Goal: Information Seeking & Learning: Learn about a topic

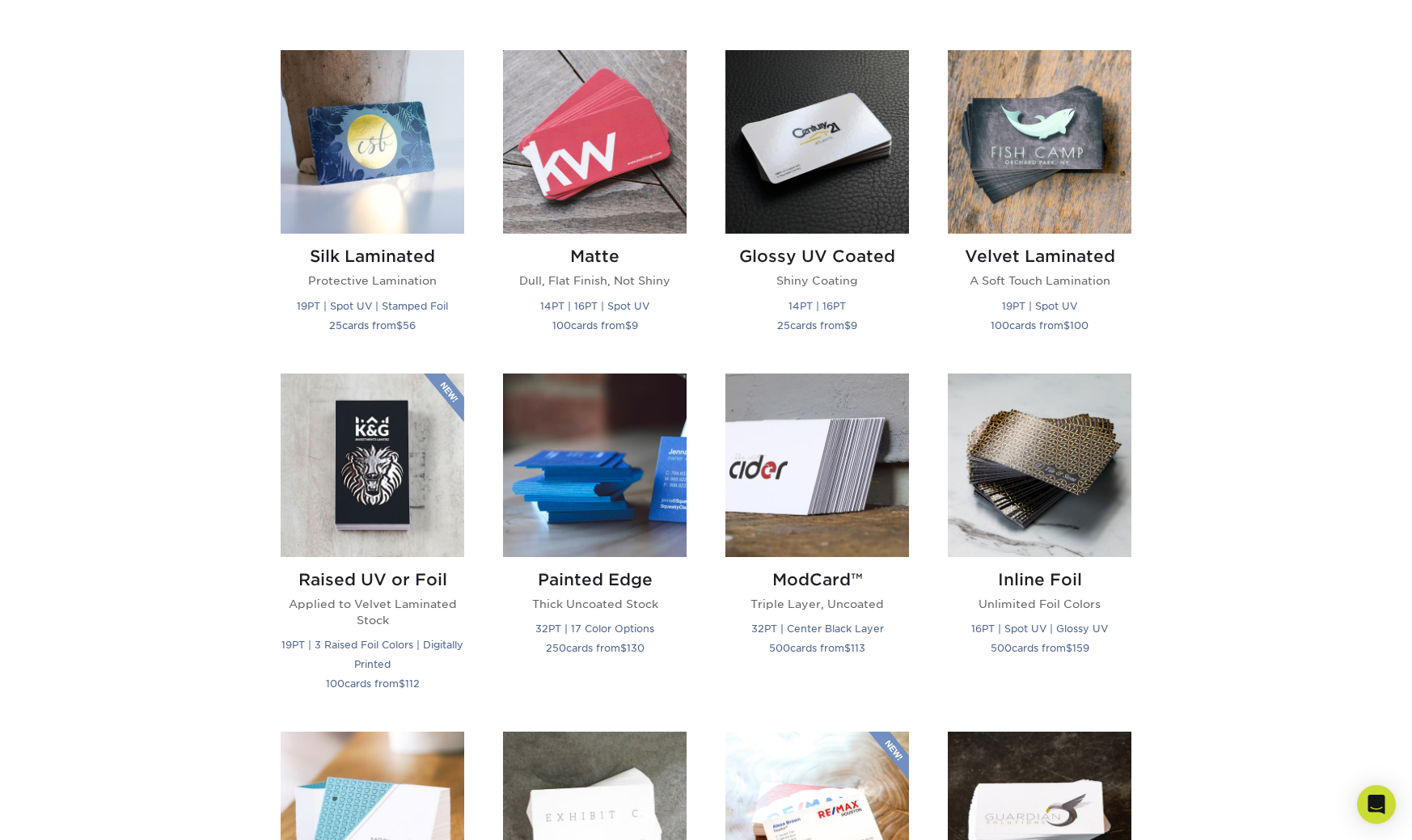
scroll to position [766, 0]
click at [395, 180] on img at bounding box center [372, 142] width 184 height 184
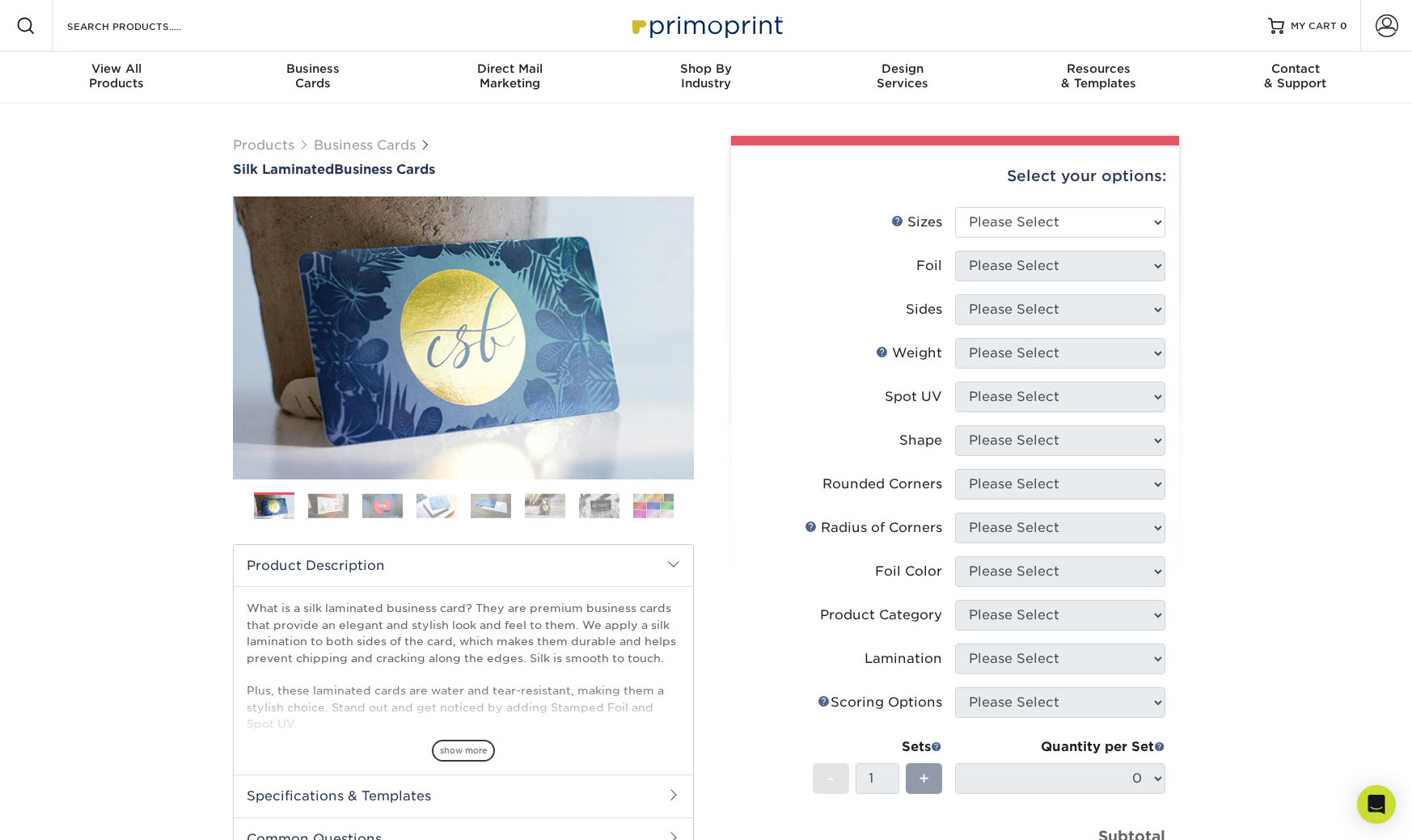
scroll to position [16, 0]
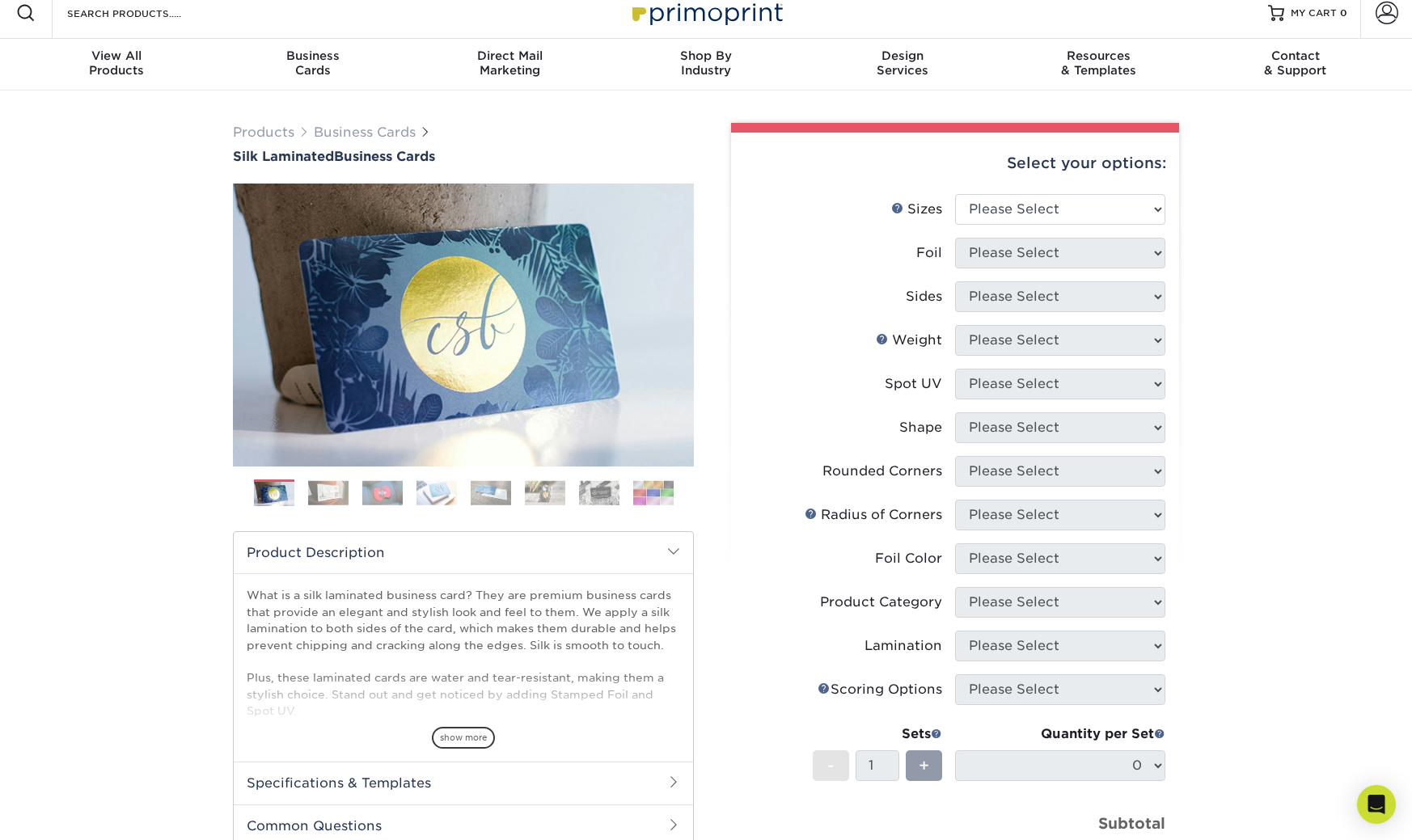
click at [330, 490] on img at bounding box center [328, 493] width 40 height 25
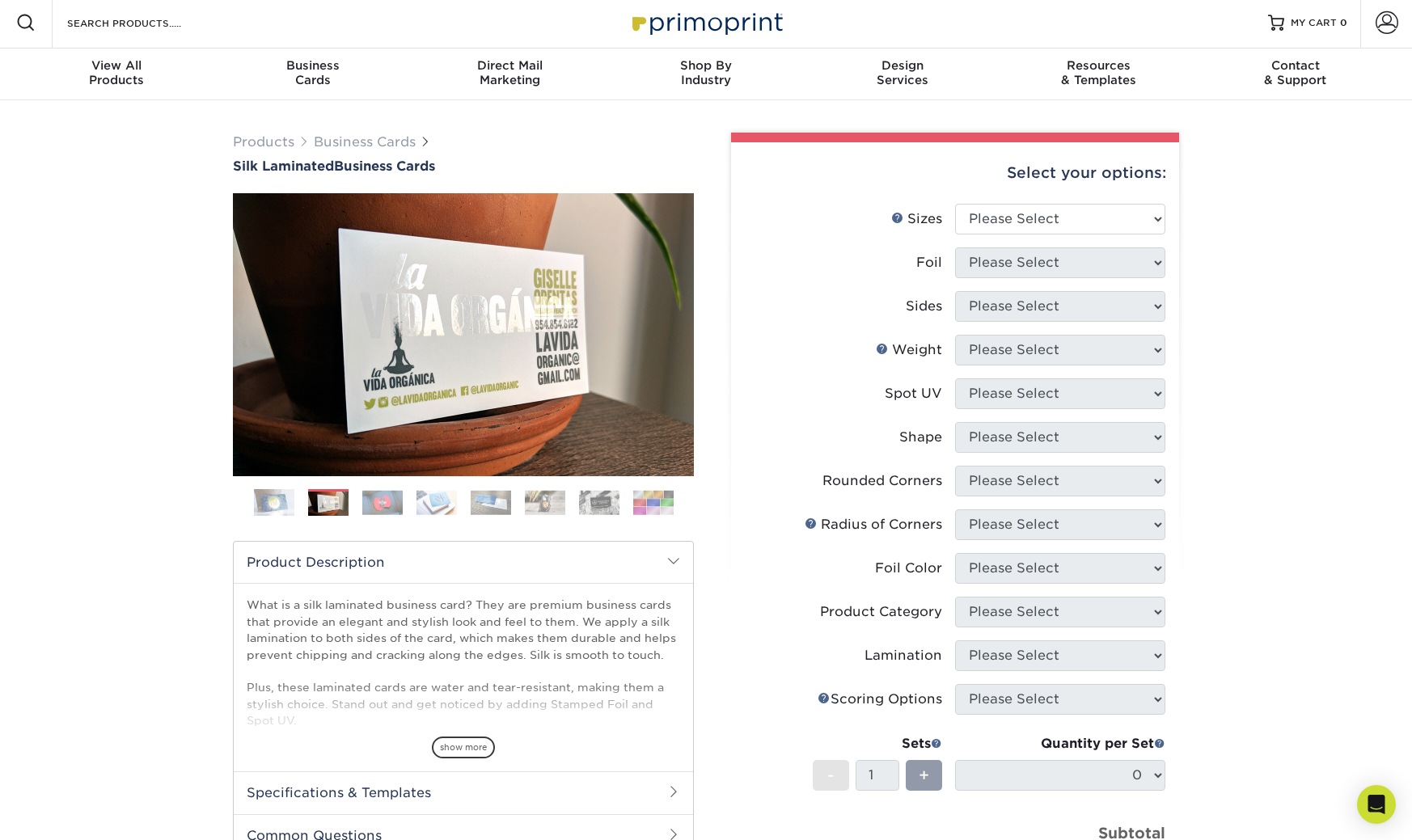
scroll to position [0, 0]
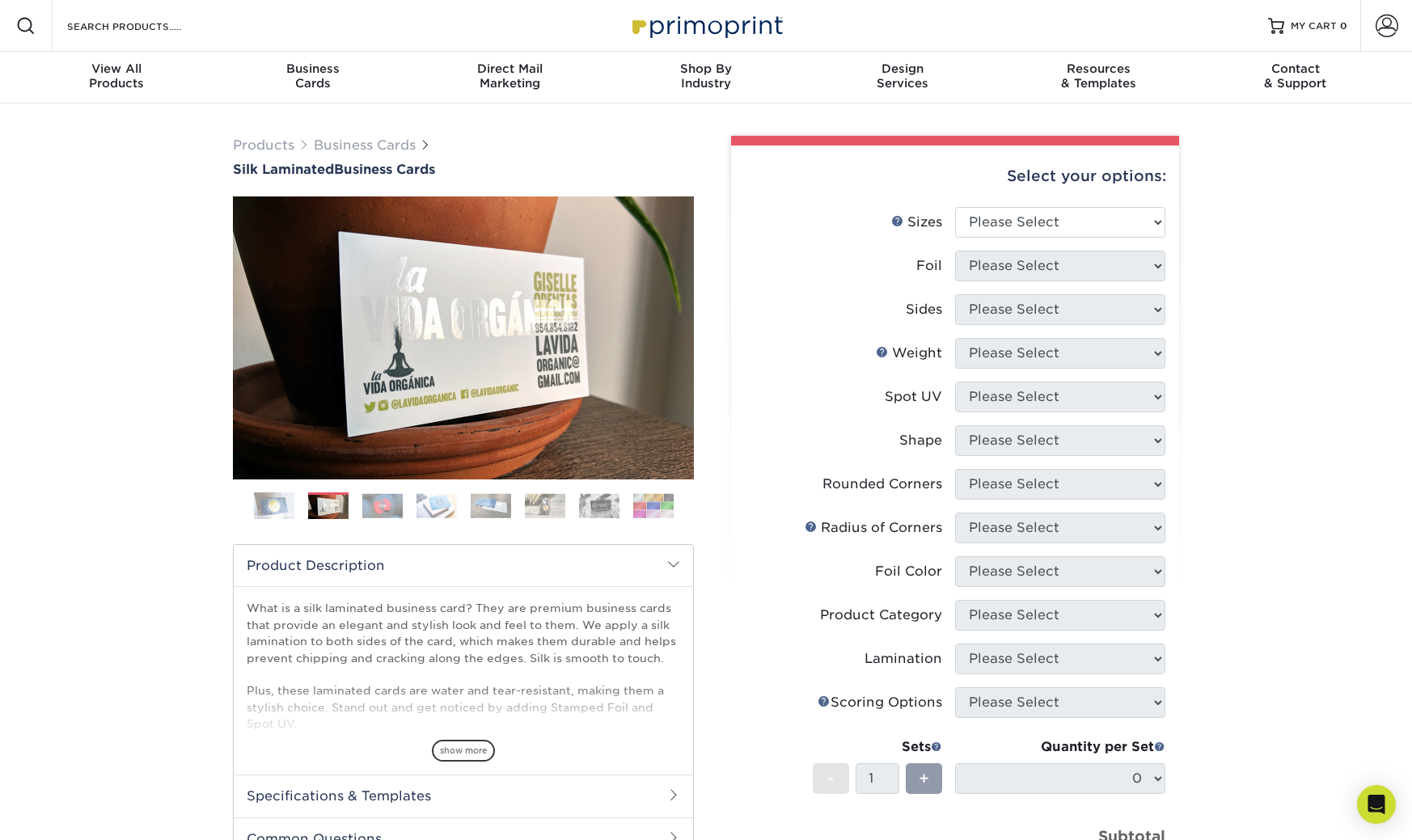
click at [397, 507] on img at bounding box center [382, 505] width 40 height 25
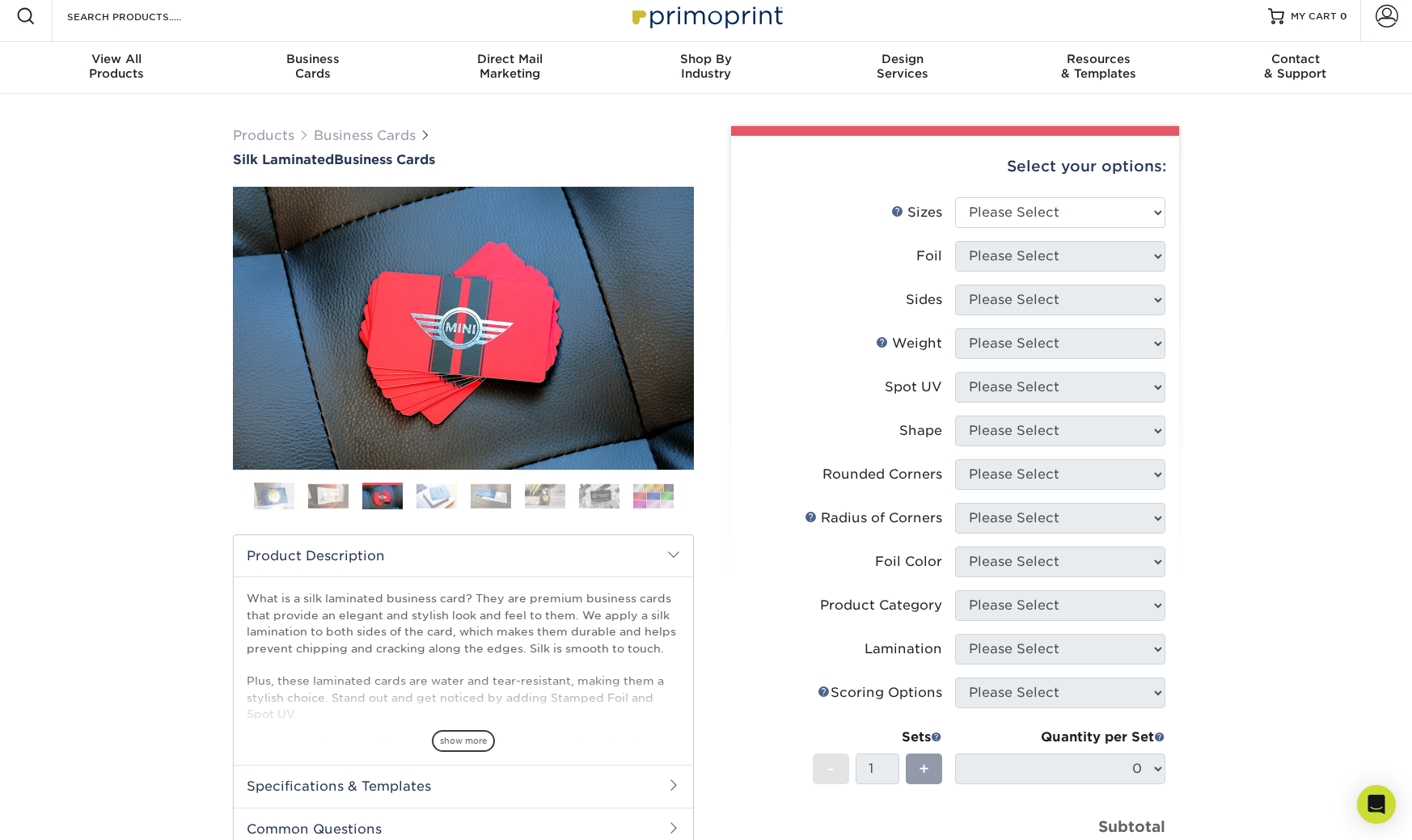
click at [331, 491] on img at bounding box center [328, 496] width 40 height 25
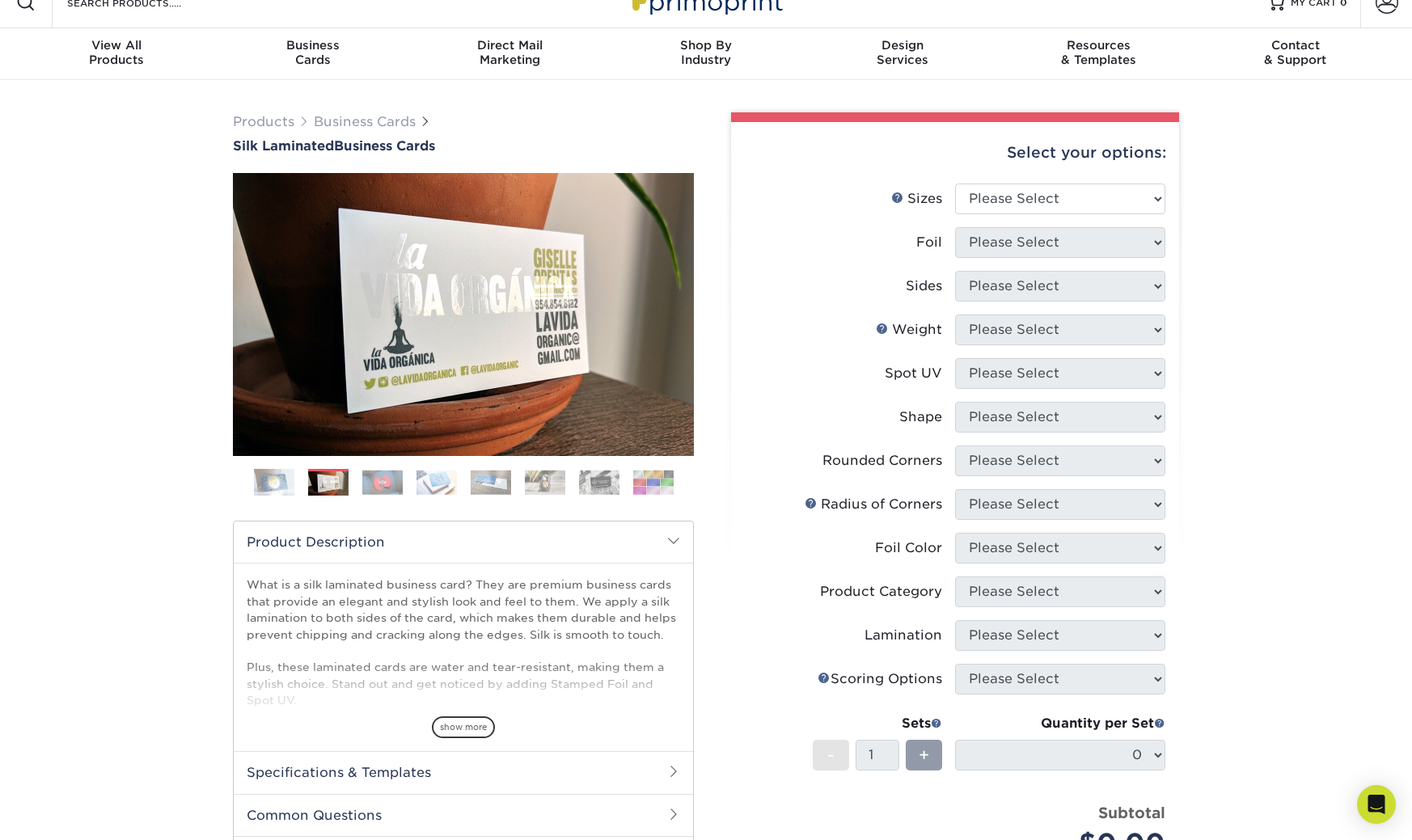
scroll to position [20, 0]
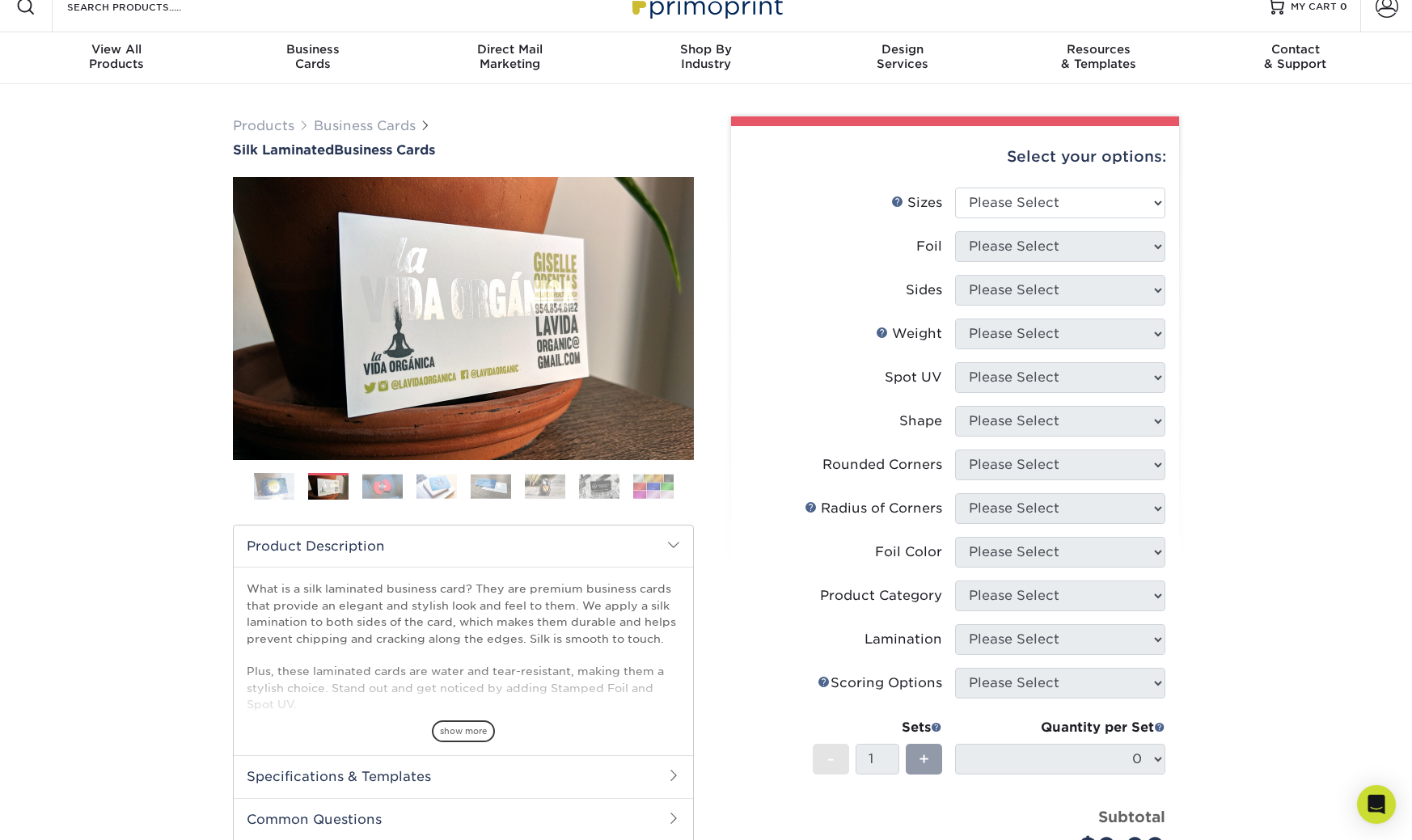
click at [653, 486] on img at bounding box center [653, 486] width 40 height 25
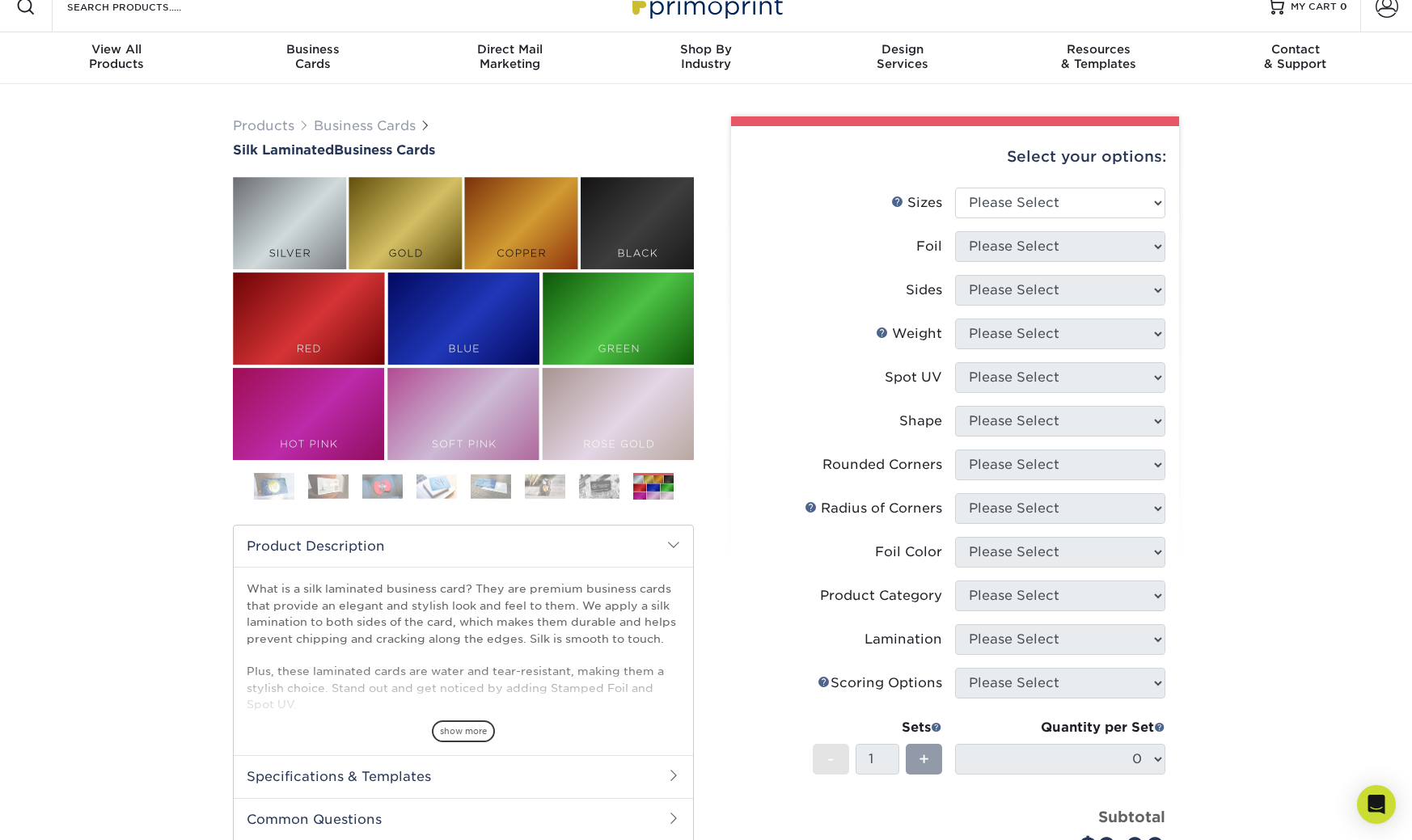
scroll to position [19, 0]
click at [411, 219] on img at bounding box center [464, 319] width 461 height 283
click at [474, 315] on img at bounding box center [464, 319] width 461 height 283
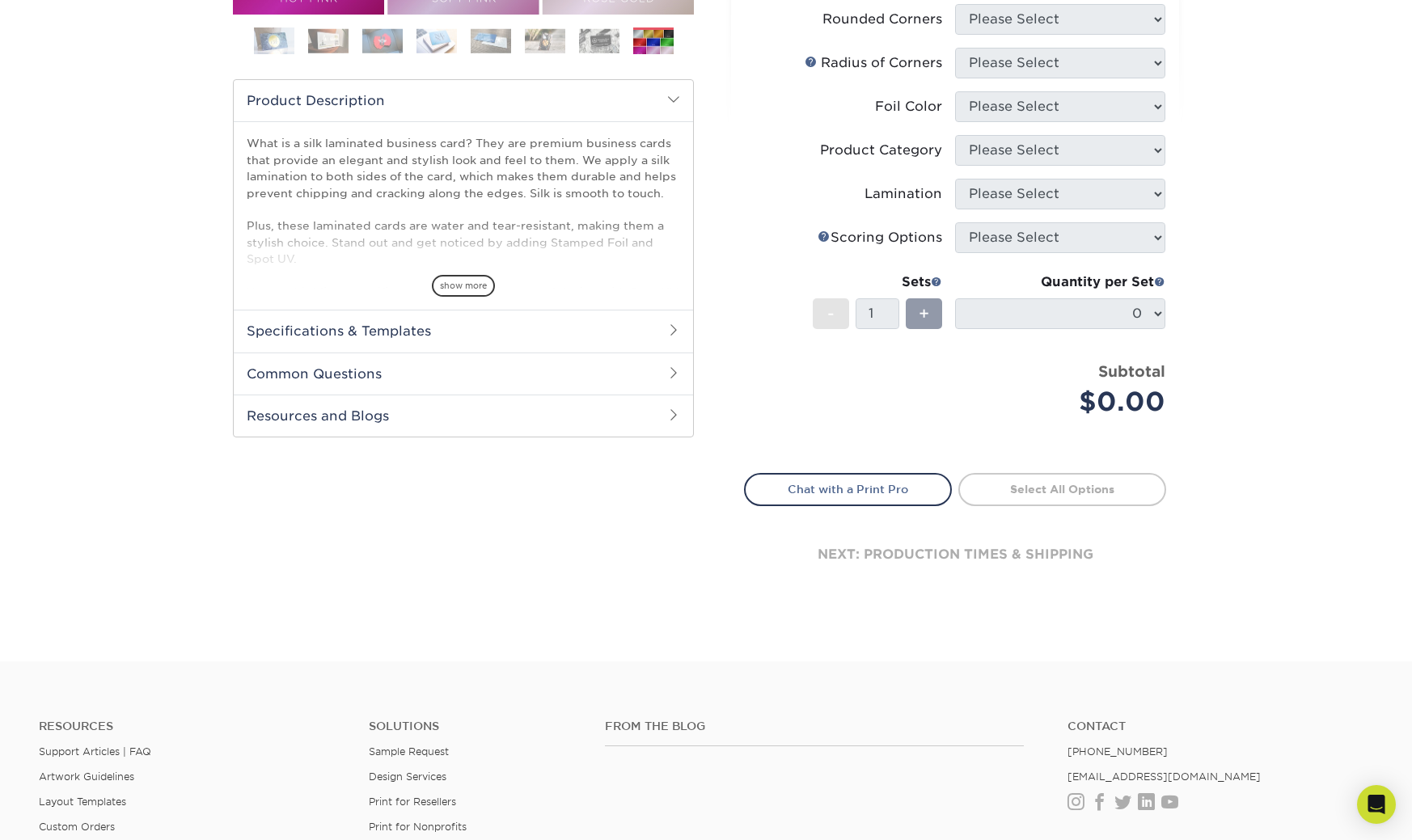
scroll to position [466, 0]
click at [465, 282] on span "show more" at bounding box center [463, 284] width 63 height 22
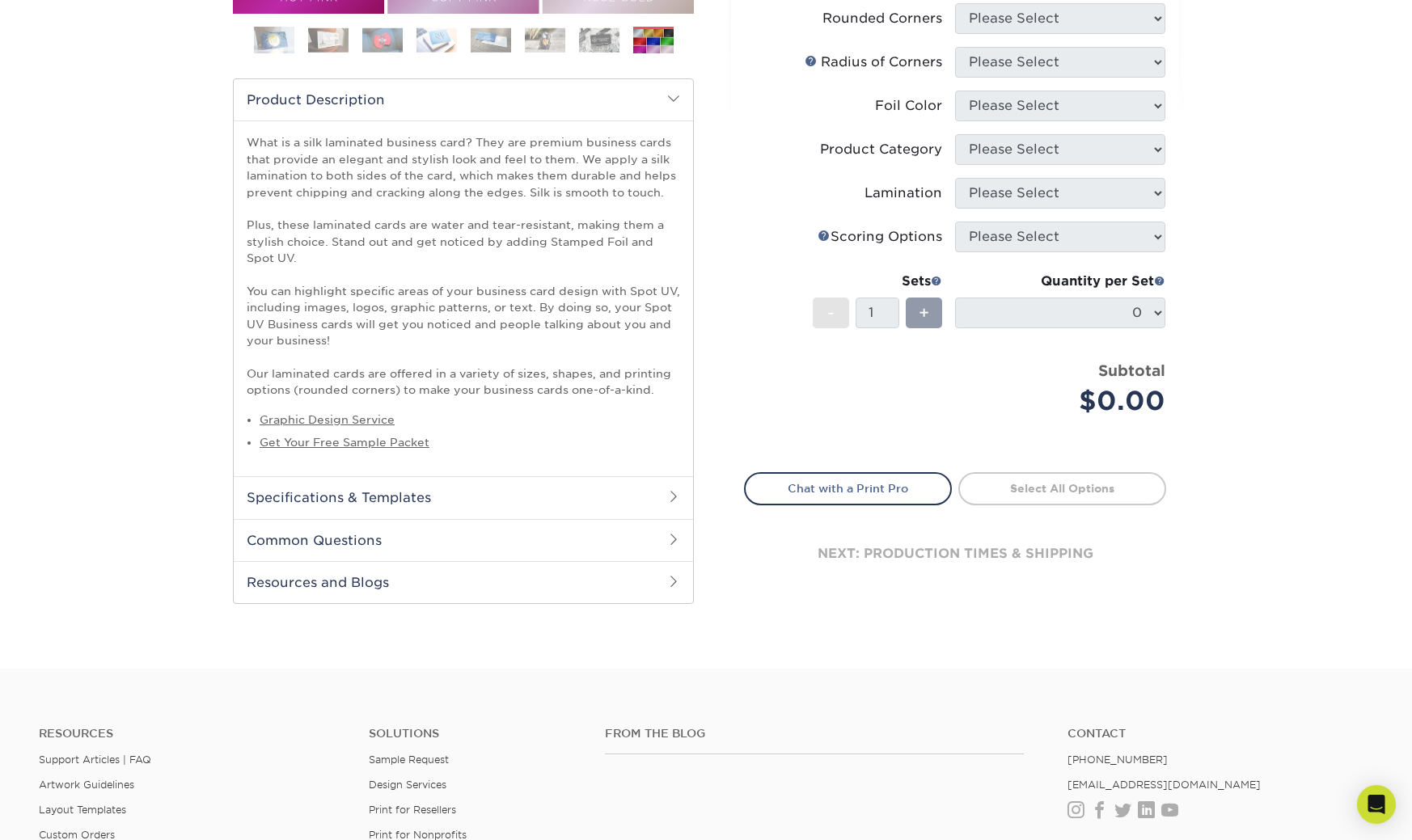
click at [419, 493] on h2 "Specifications & Templates" at bounding box center [464, 497] width 459 height 42
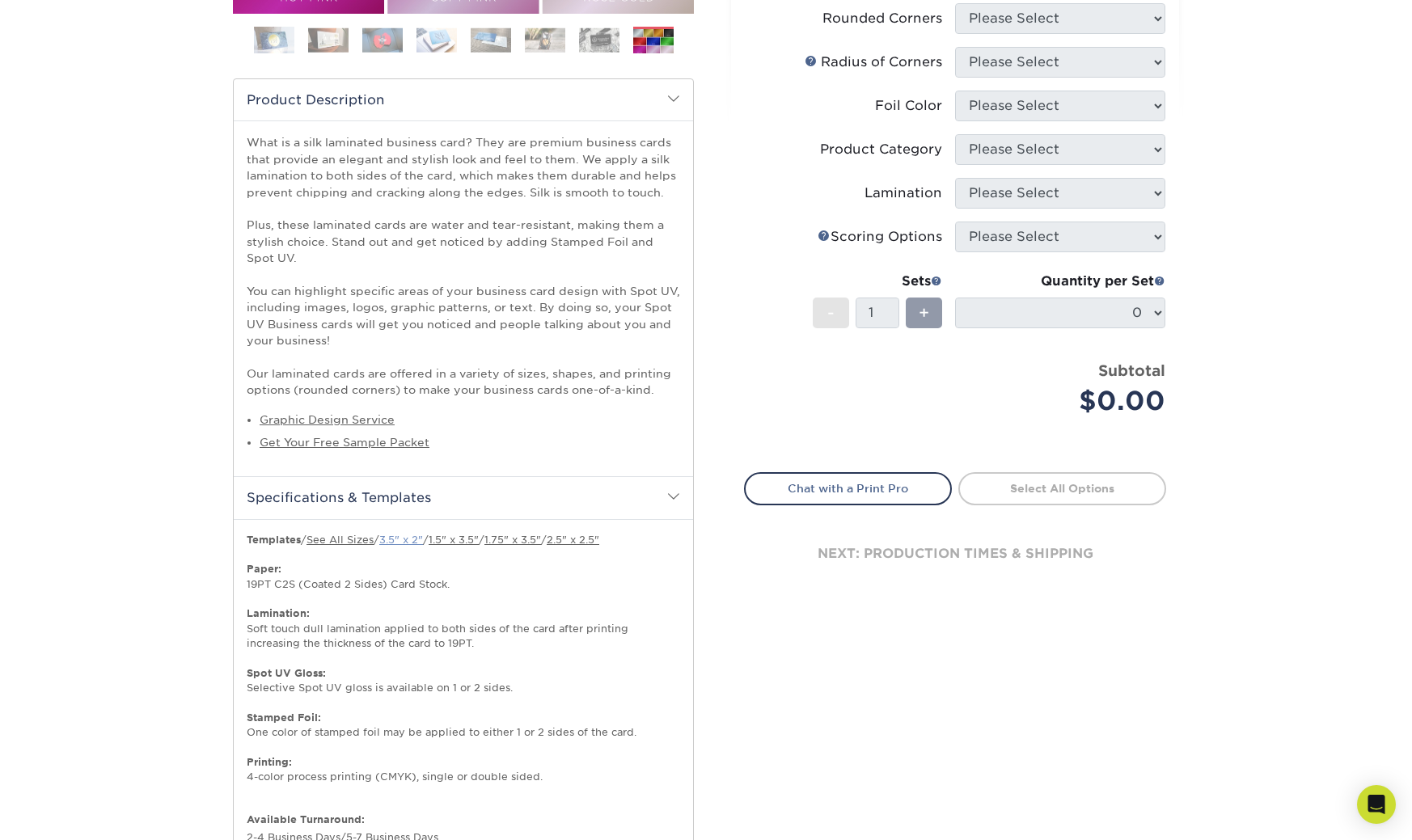
click at [416, 540] on link "3.5" x 2"" at bounding box center [401, 539] width 43 height 12
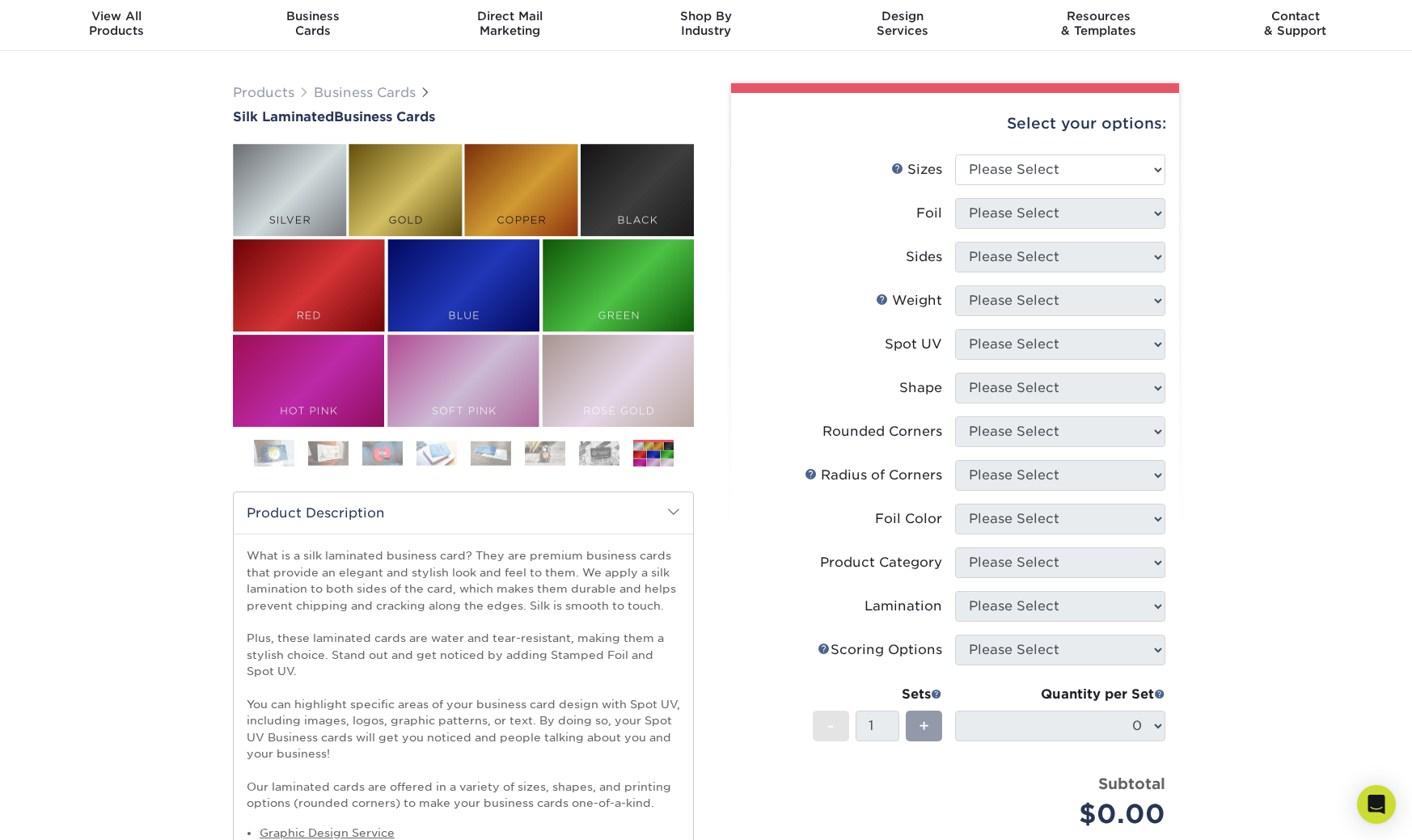
scroll to position [0, 0]
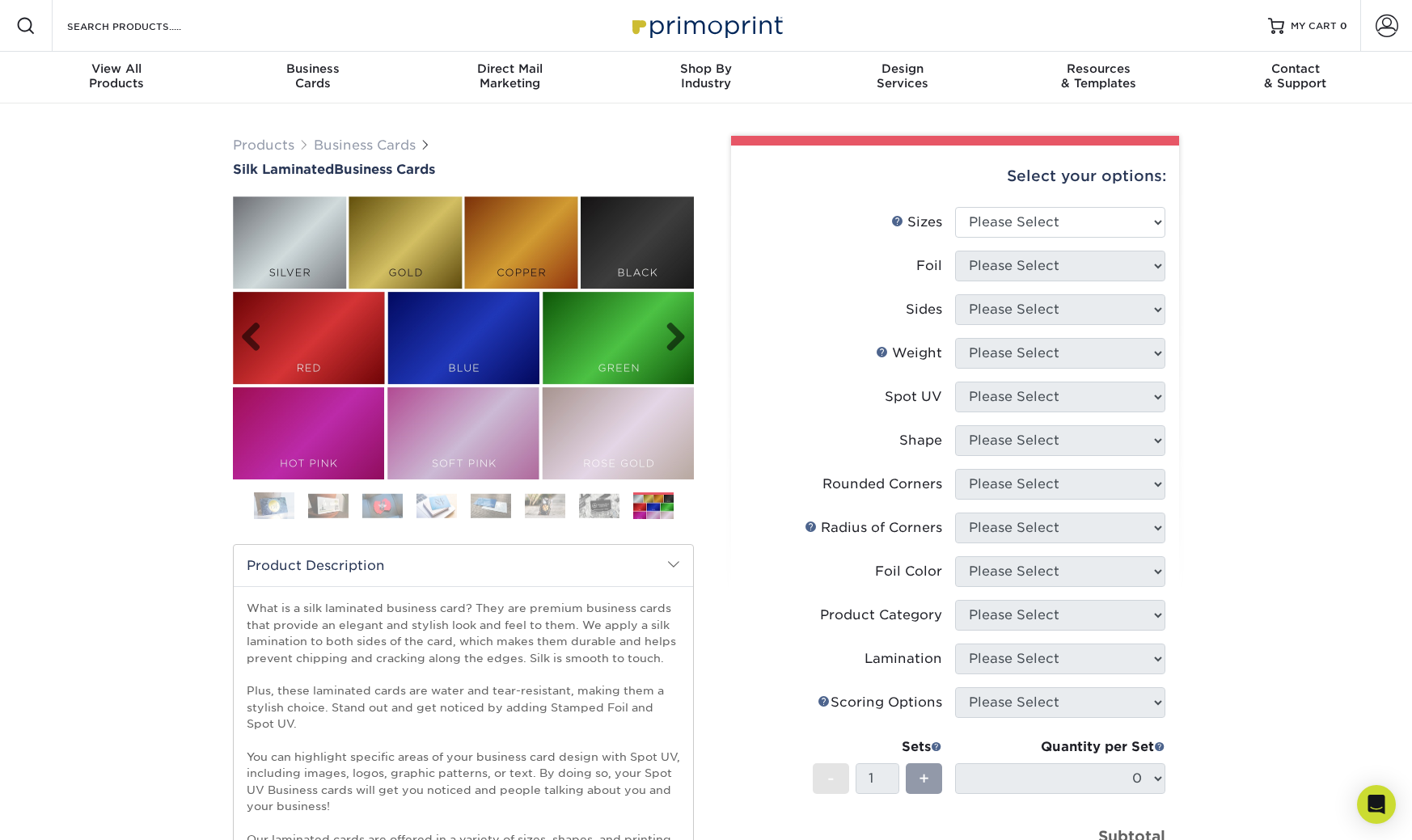
click at [463, 333] on img at bounding box center [464, 337] width 461 height 283
click at [123, 75] on span "View All" at bounding box center [117, 69] width 196 height 15
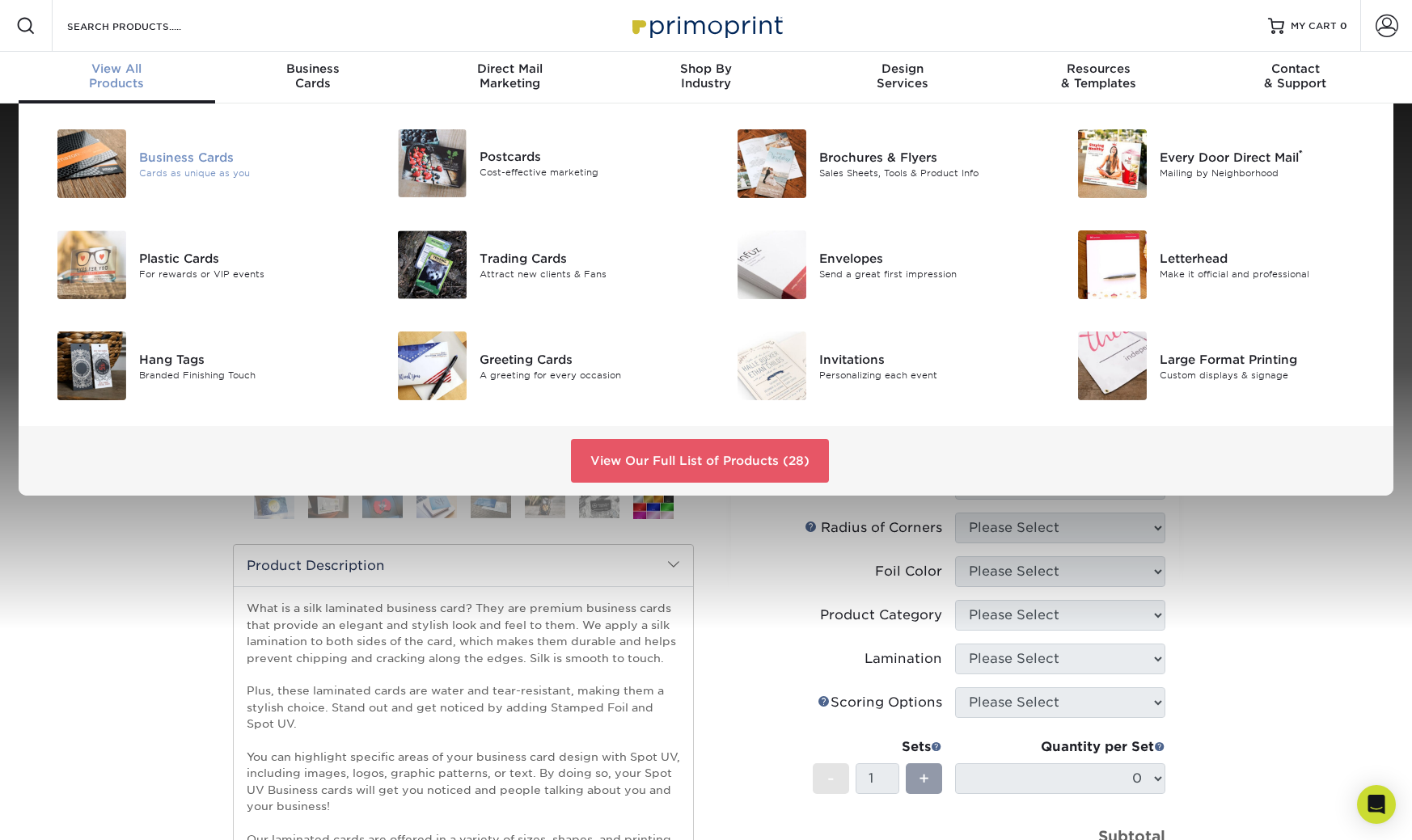
click at [196, 156] on div "Business Cards" at bounding box center [246, 157] width 214 height 18
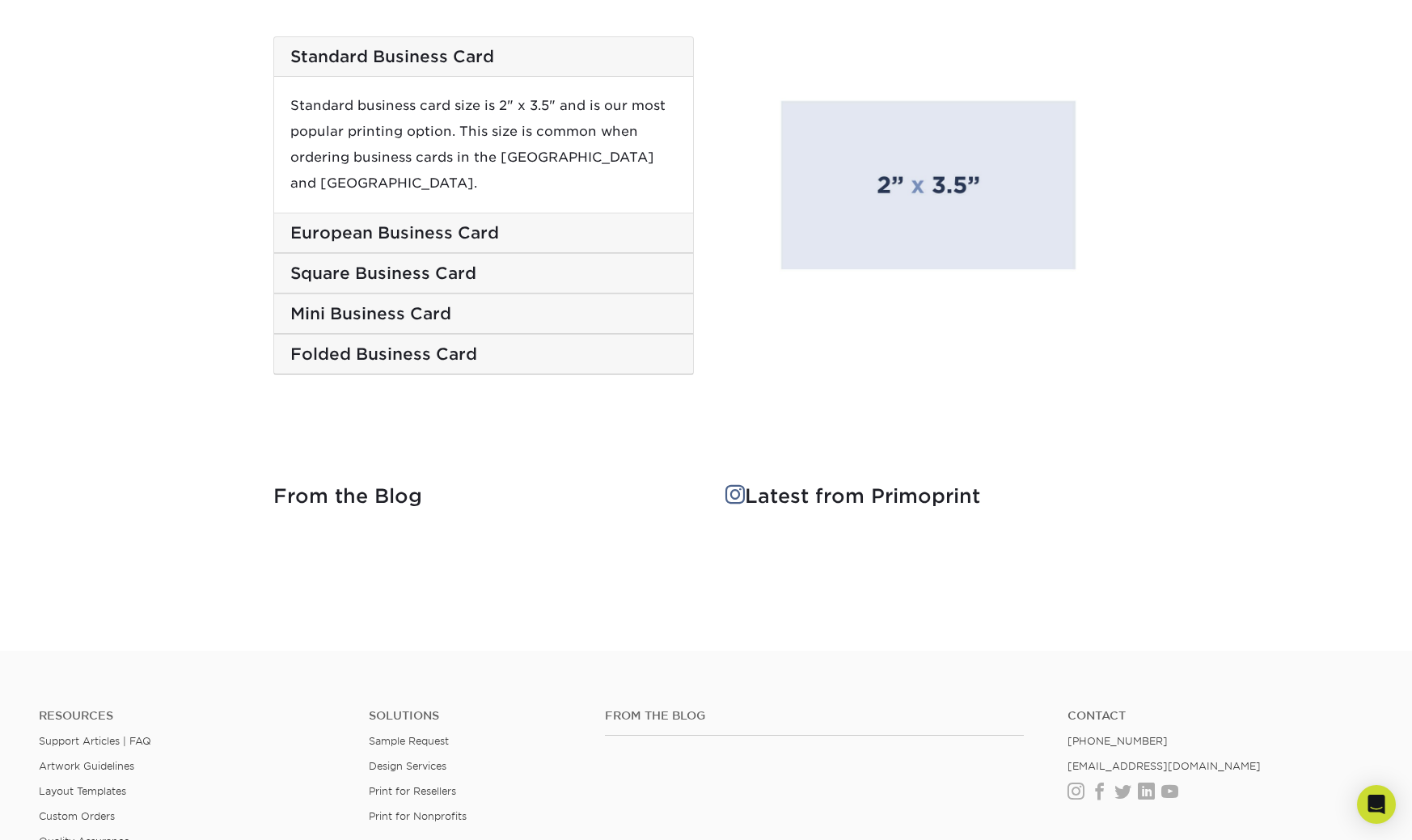
scroll to position [2775, 0]
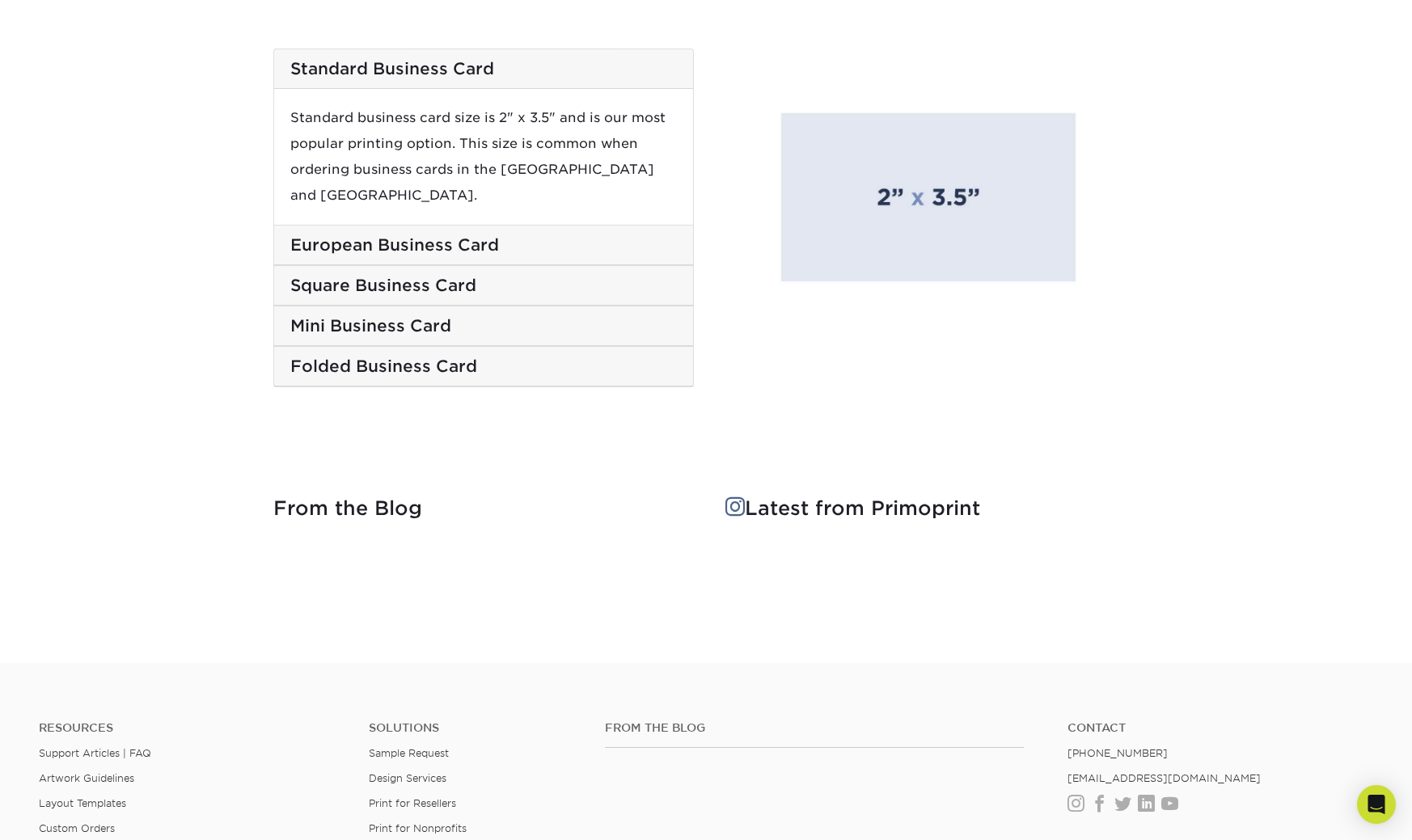
click at [410, 316] on h5 "Mini Business Card" at bounding box center [483, 326] width 387 height 20
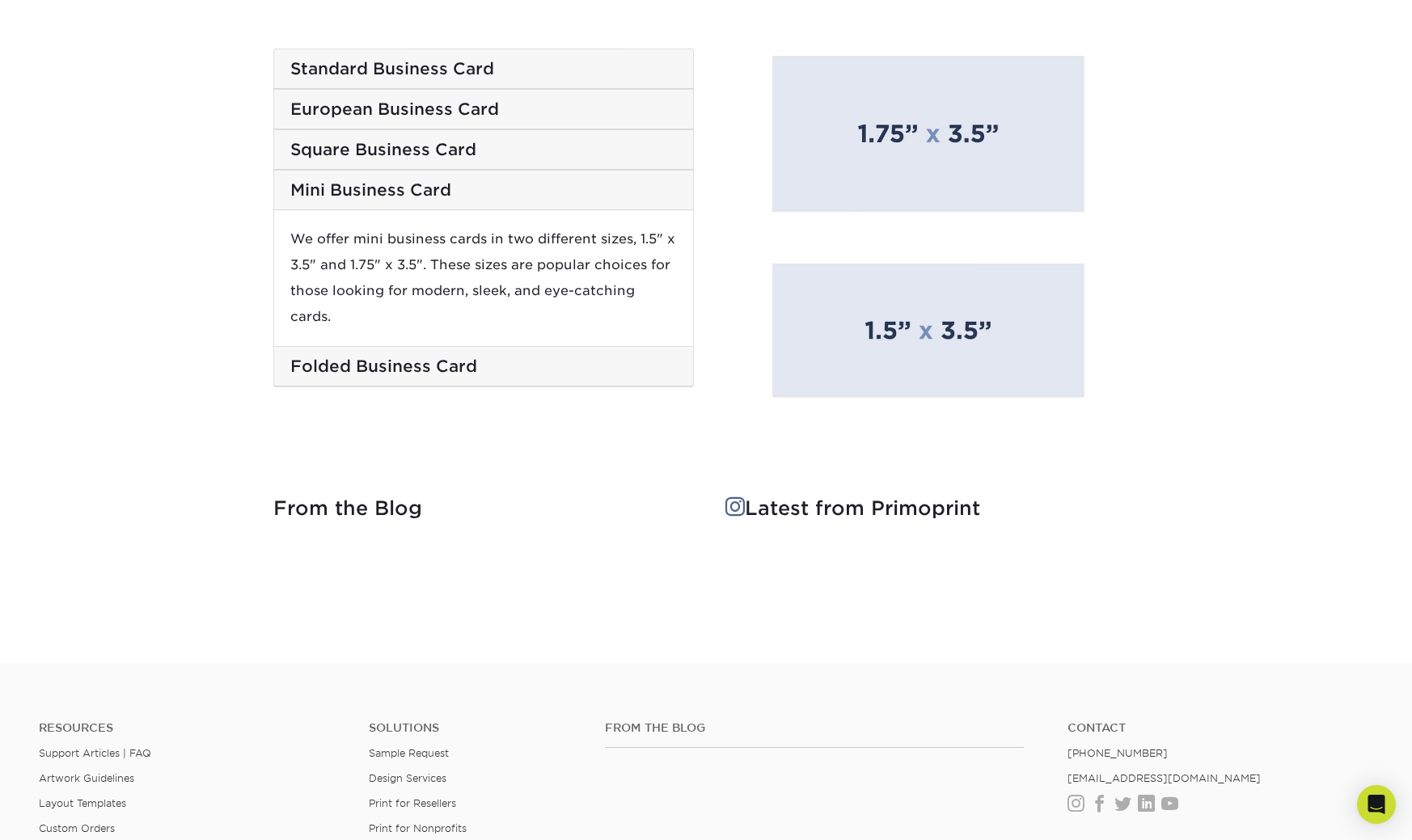
click at [392, 108] on h5 "European Business Card" at bounding box center [483, 109] width 387 height 20
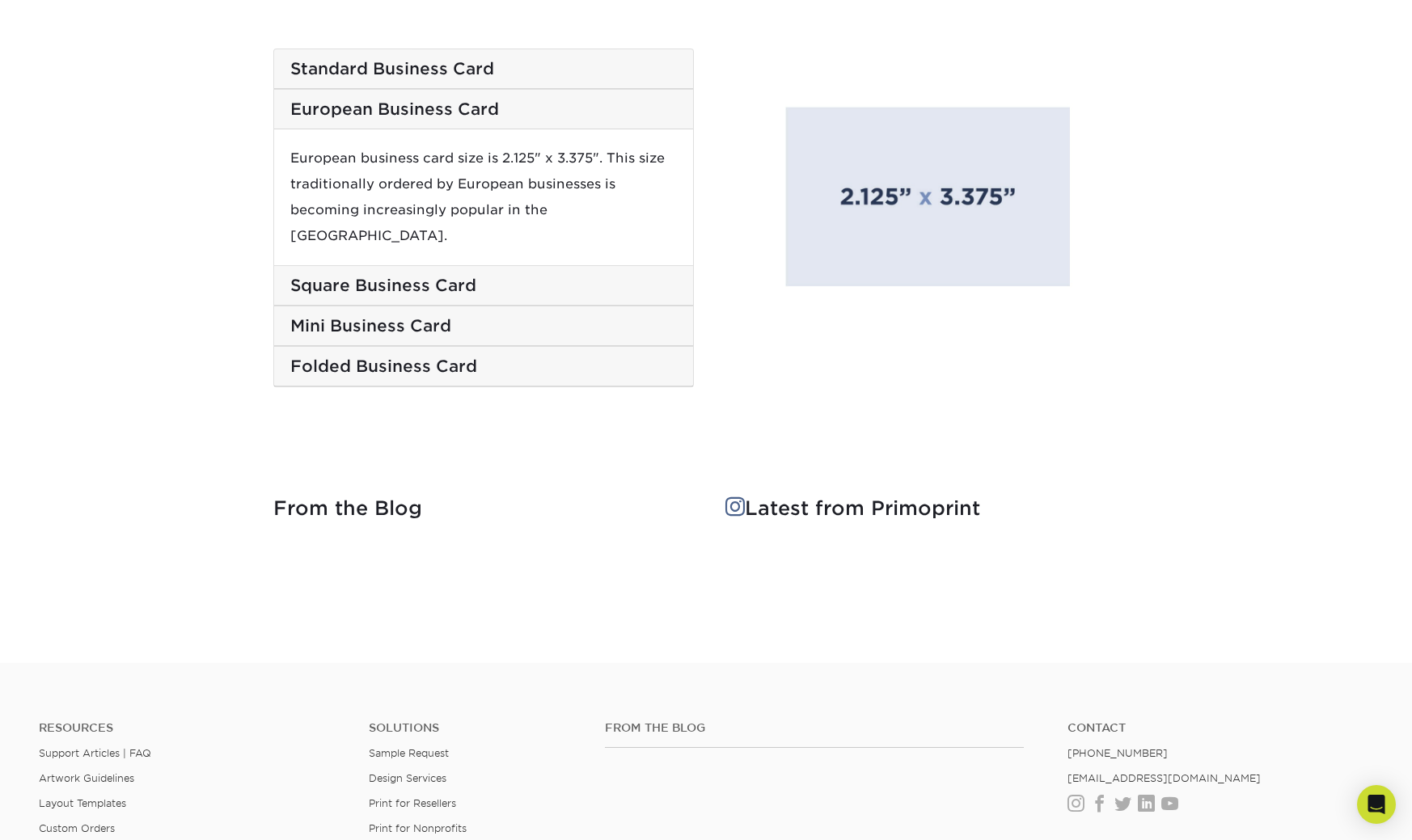
click at [408, 55] on div "Standard Business Card" at bounding box center [483, 69] width 419 height 39
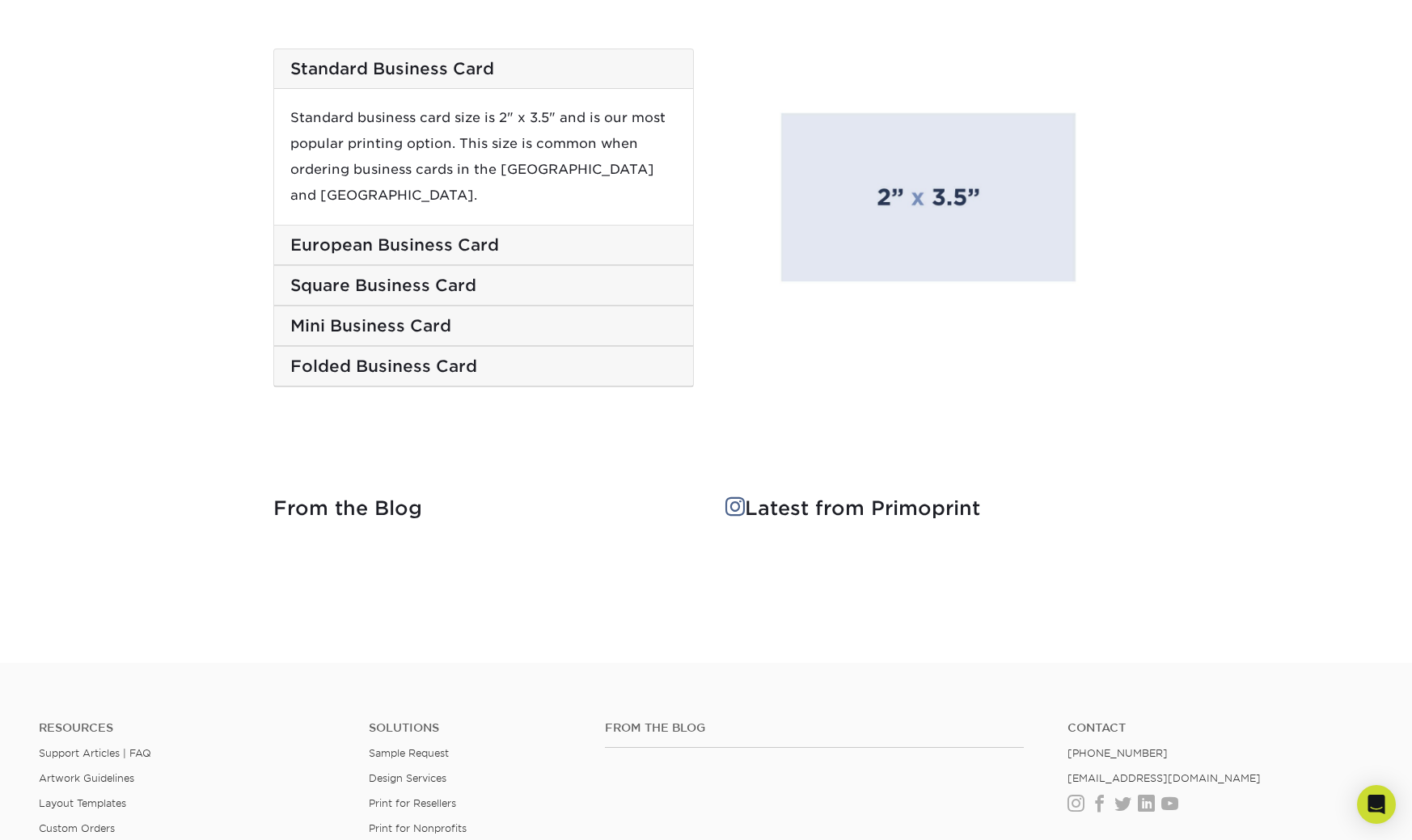
click at [396, 235] on h5 "European Business Card" at bounding box center [483, 245] width 387 height 20
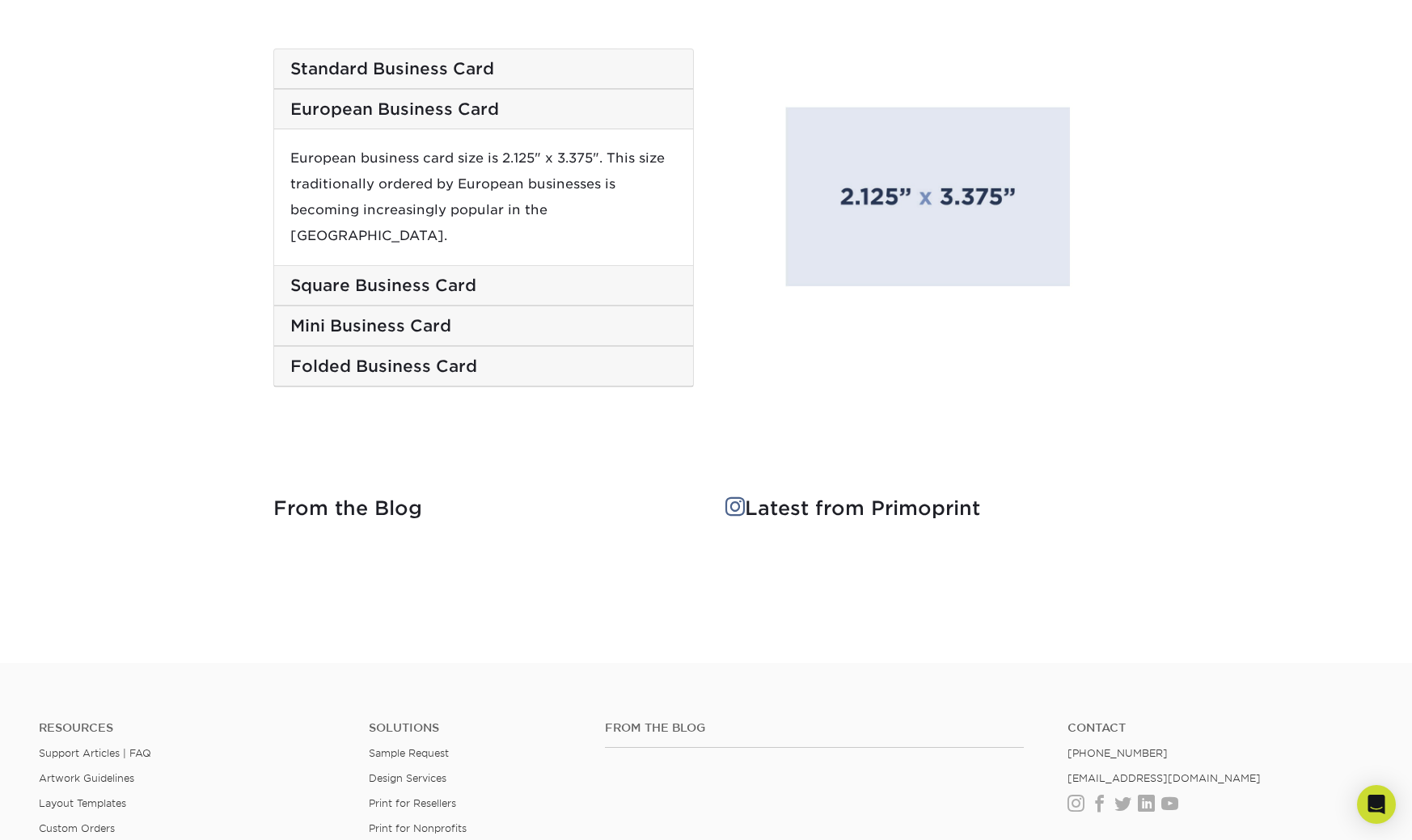
click at [378, 69] on h5 "Standard Business Card" at bounding box center [483, 69] width 387 height 20
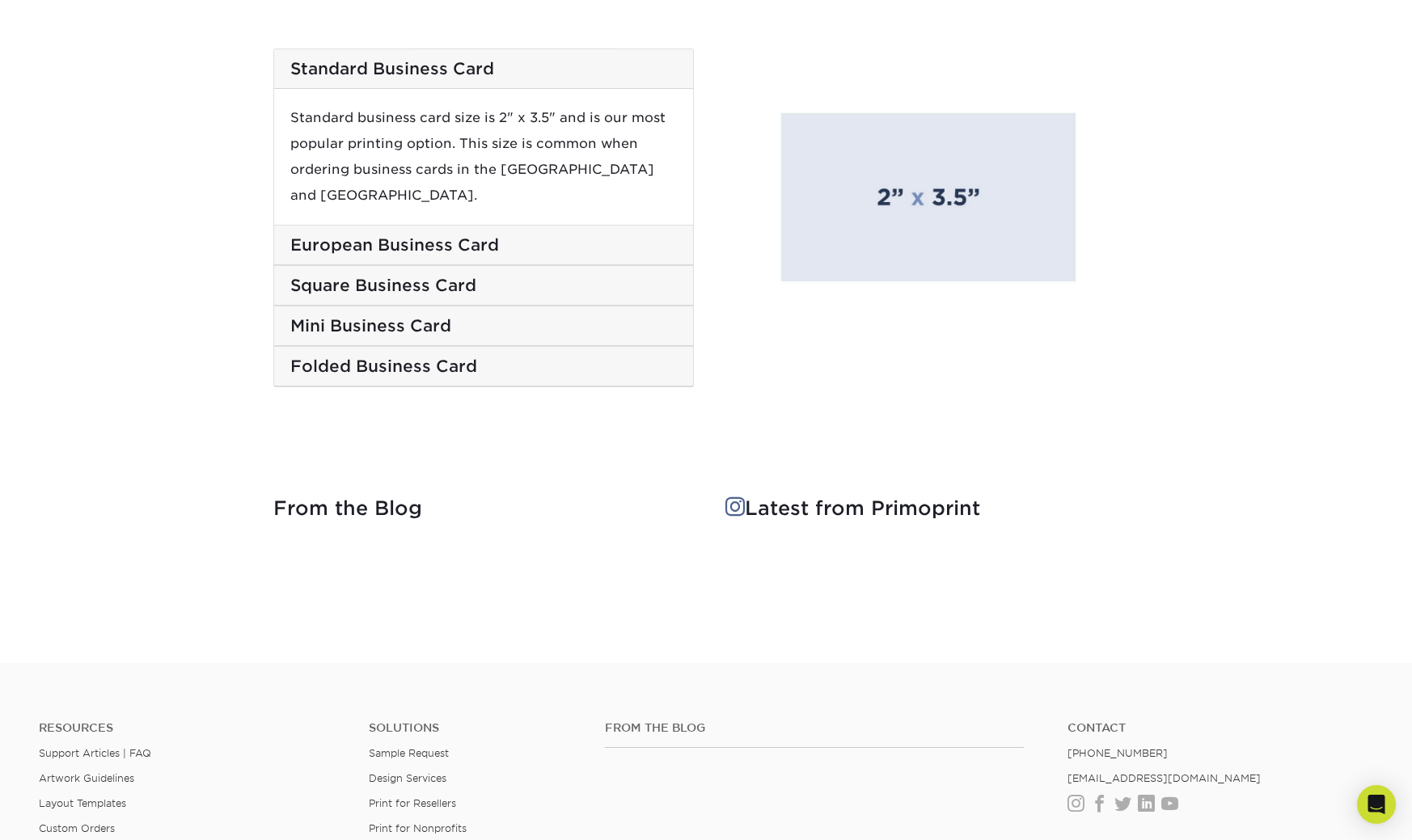
click at [388, 275] on h5 "Square Business Card" at bounding box center [483, 285] width 387 height 20
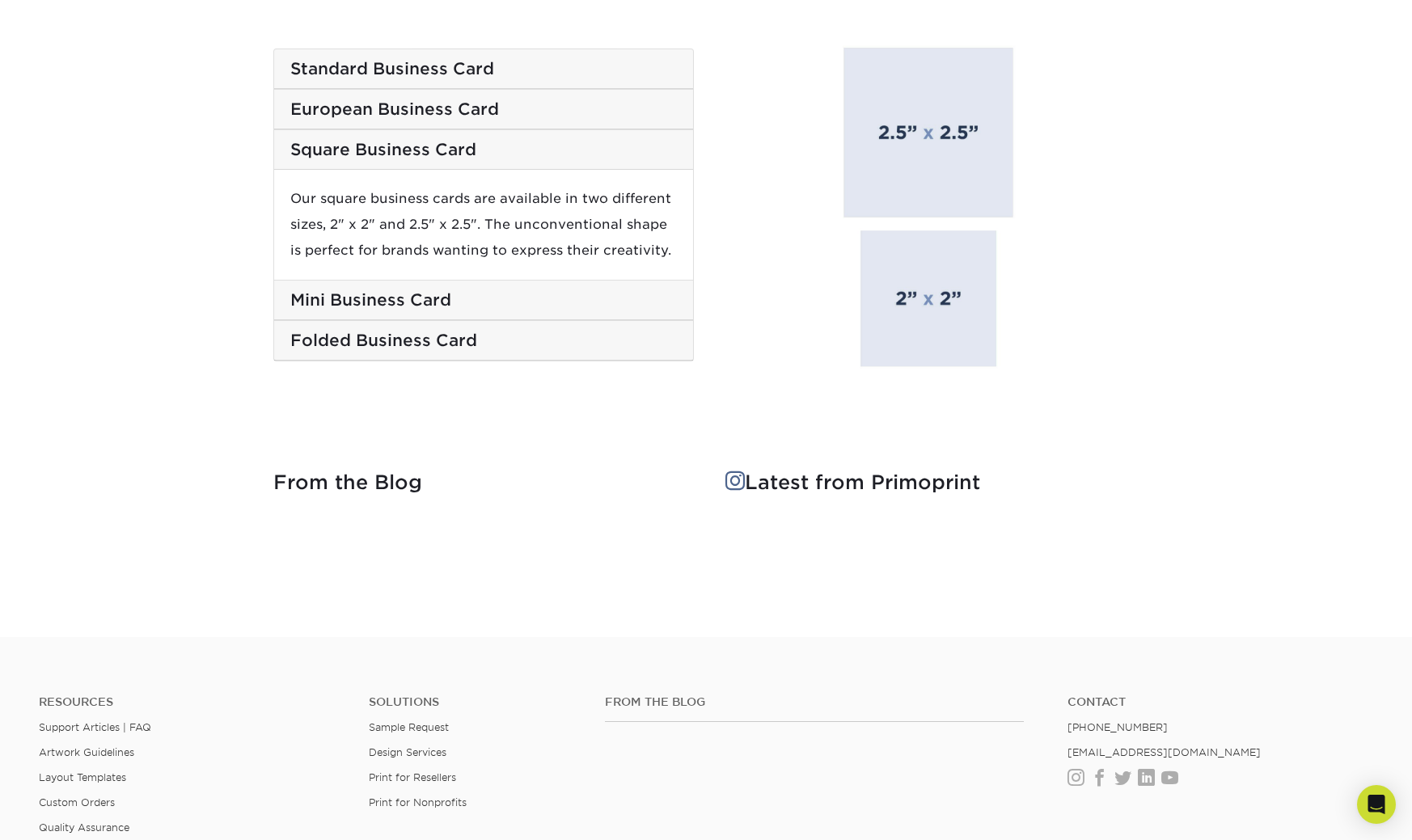
click at [400, 300] on h5 "Mini Business Card" at bounding box center [483, 300] width 387 height 20
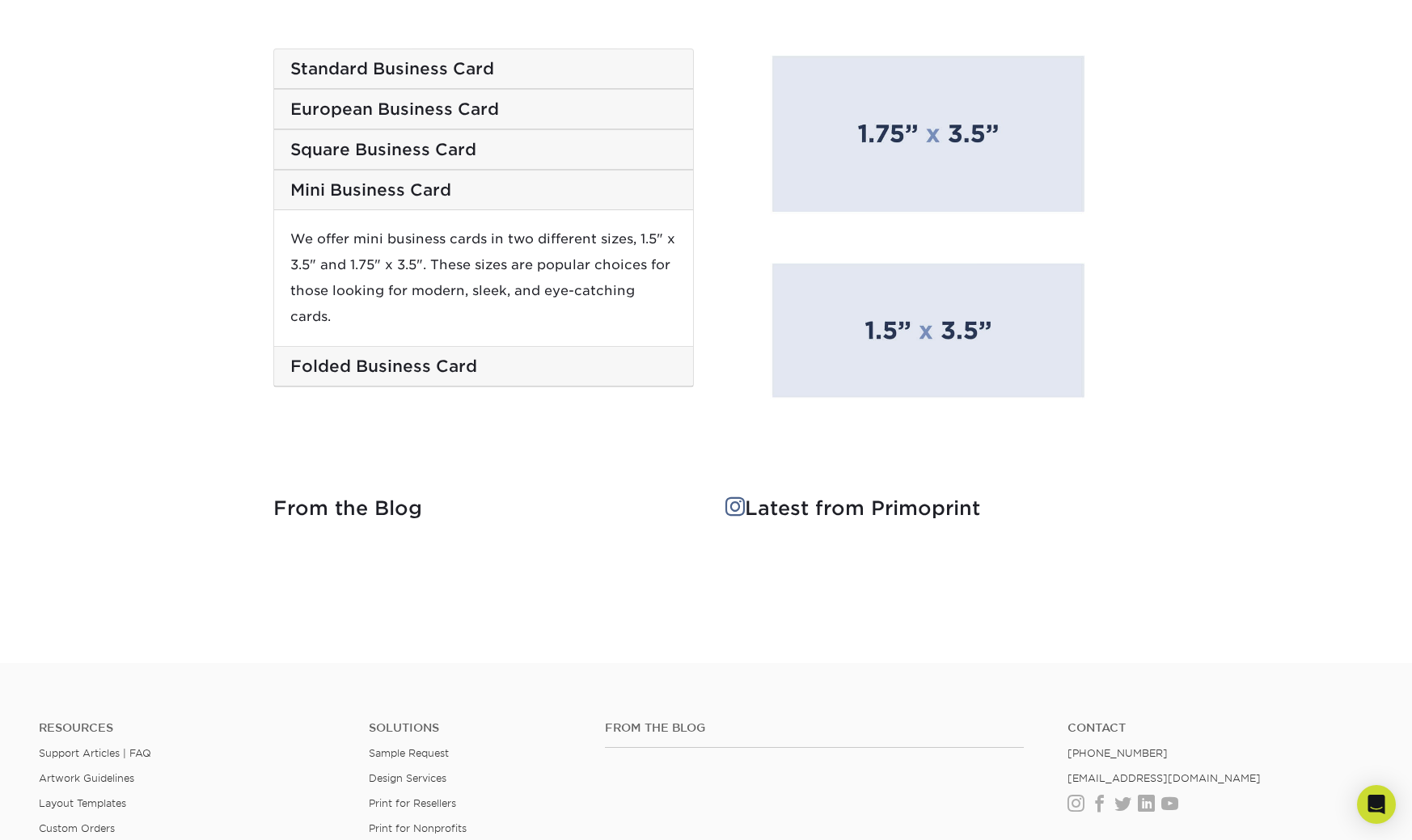
scroll to position [2774, 0]
click at [378, 72] on h5 "Standard Business Card" at bounding box center [483, 69] width 387 height 20
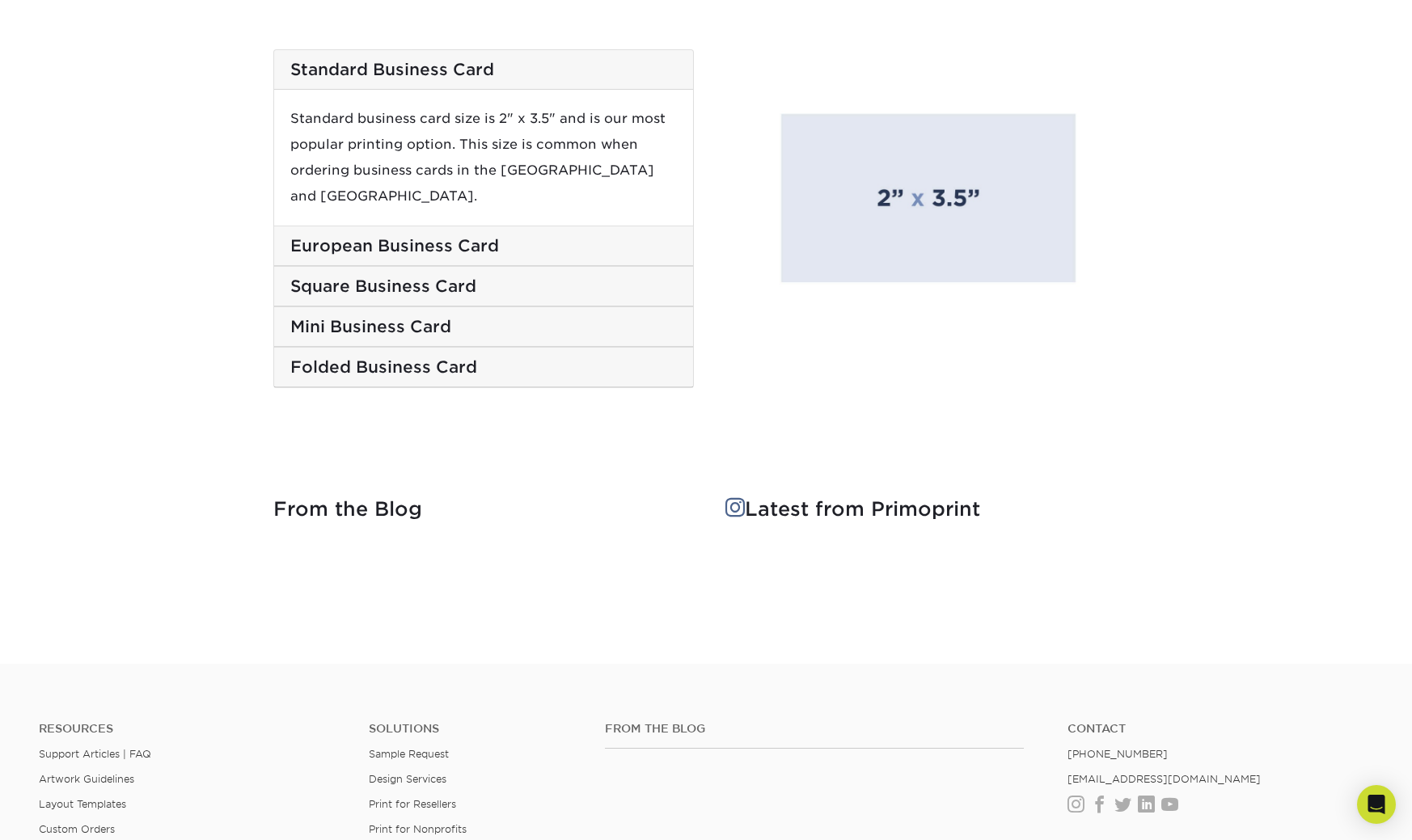
click at [367, 276] on h5 "Square Business Card" at bounding box center [483, 286] width 387 height 20
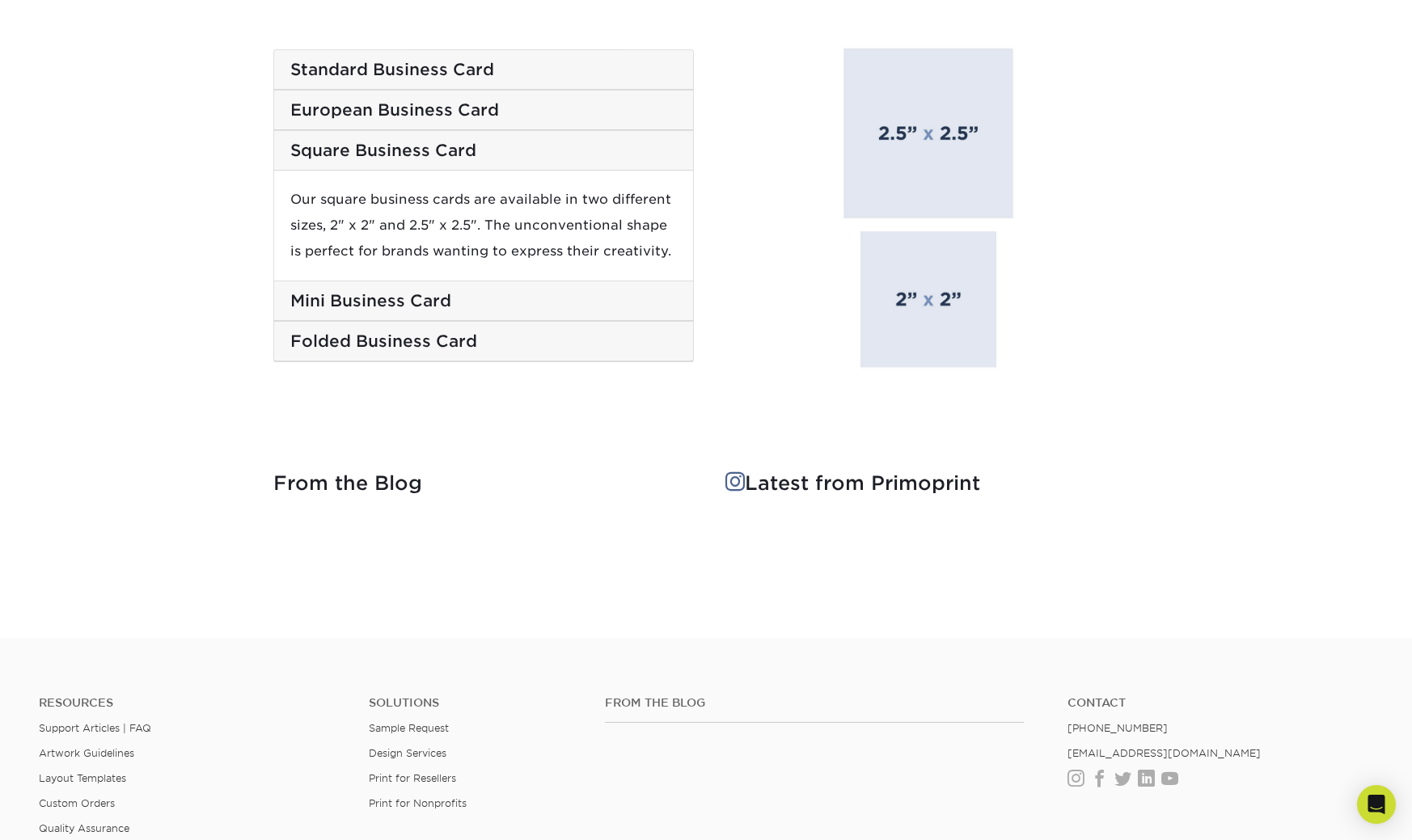
click at [374, 309] on h5 "Mini Business Card" at bounding box center [483, 301] width 387 height 20
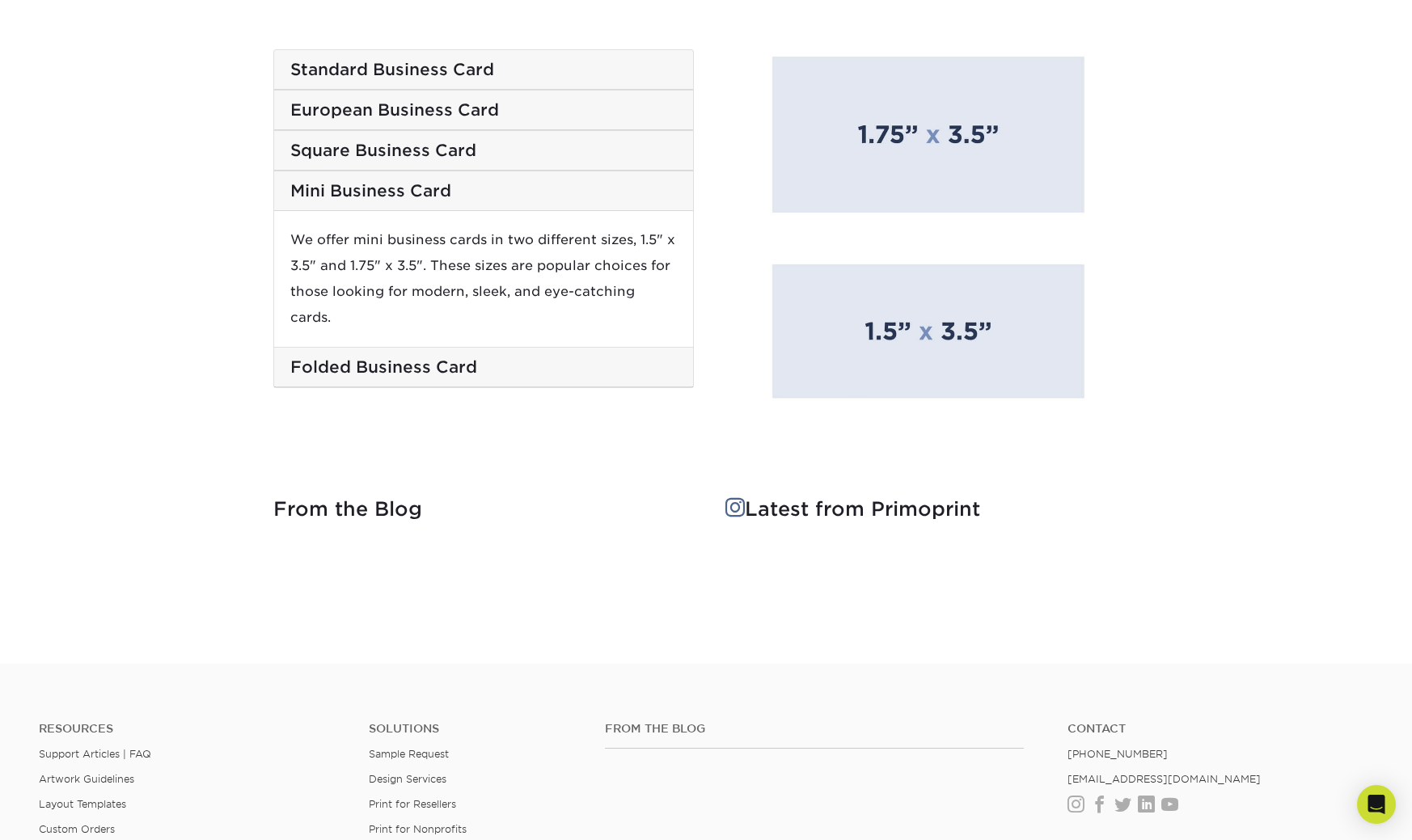
click at [401, 357] on h5 "Folded Business Card" at bounding box center [483, 367] width 387 height 20
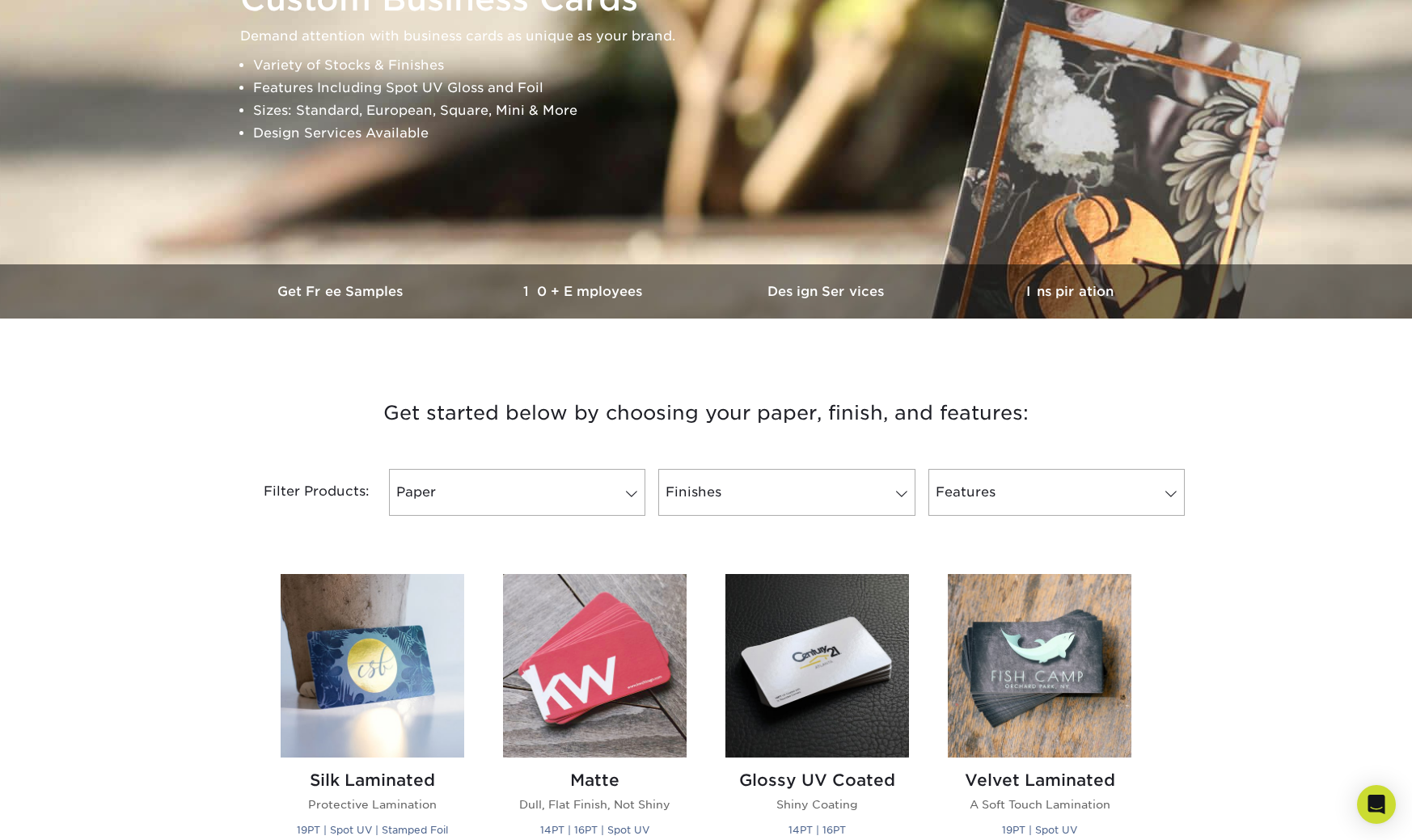
scroll to position [0, 0]
